Goal: Find specific page/section: Find specific page/section

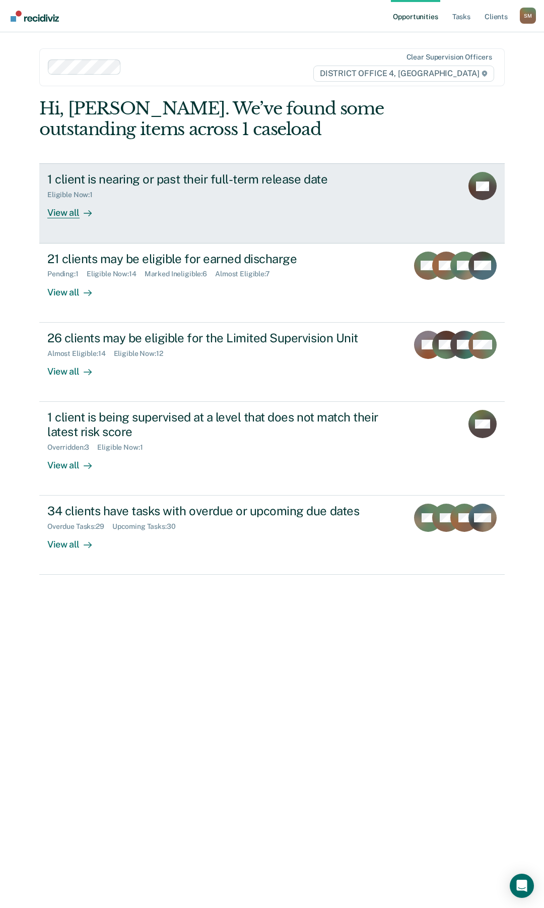
click at [70, 213] on div "View all" at bounding box center [75, 209] width 56 height 20
click at [70, 213] on div "Opportunities Tasks Client s [PERSON_NAME] [PERSON_NAME] Profile How it works L…" at bounding box center [272, 454] width 544 height 908
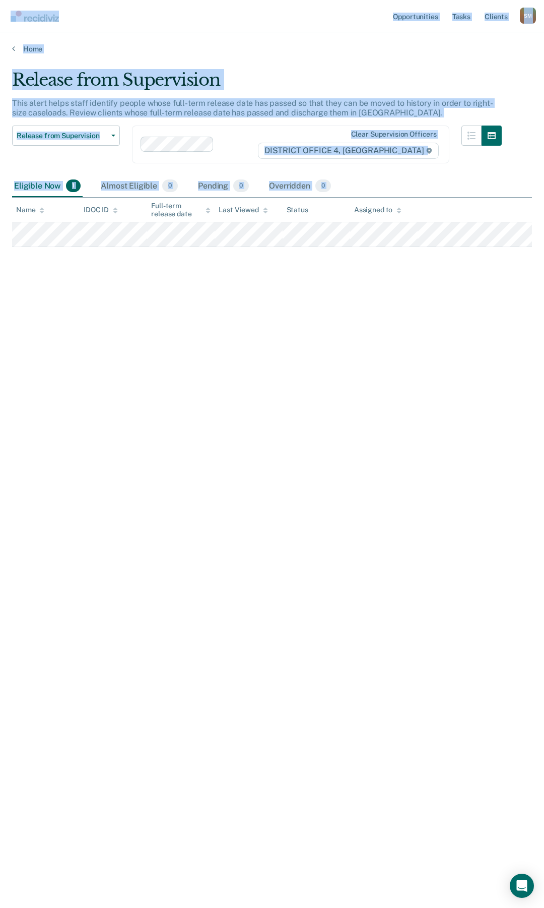
click at [188, 332] on div "Release from Supervision This alert helps staff identify people whose full-term…" at bounding box center [272, 451] width 520 height 763
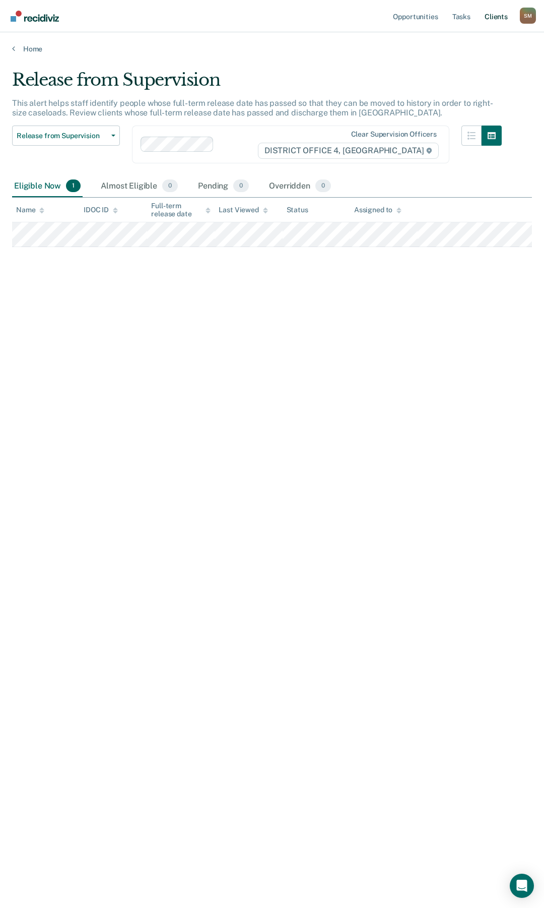
click at [495, 15] on link "Client s" at bounding box center [496, 16] width 27 height 32
